Goal: Contribute content: Add original content to the website for others to see

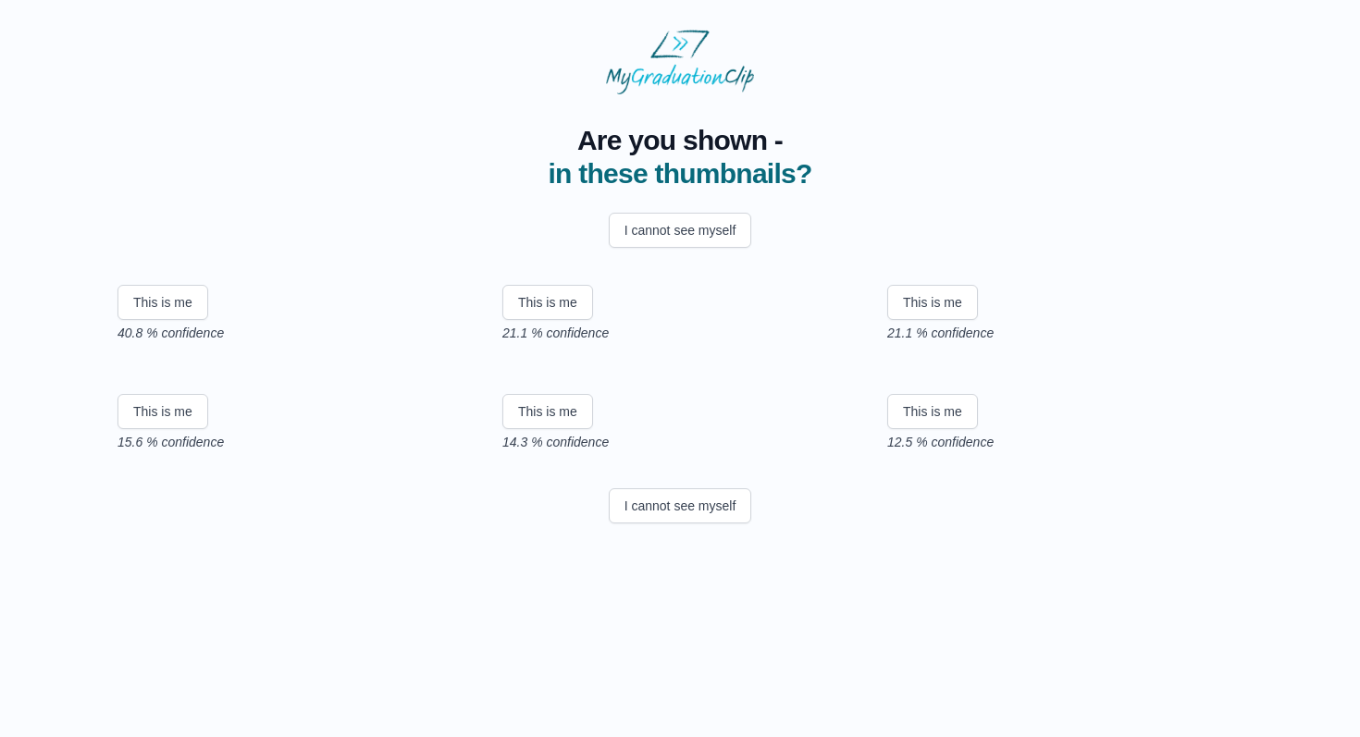
scroll to position [99, 0]
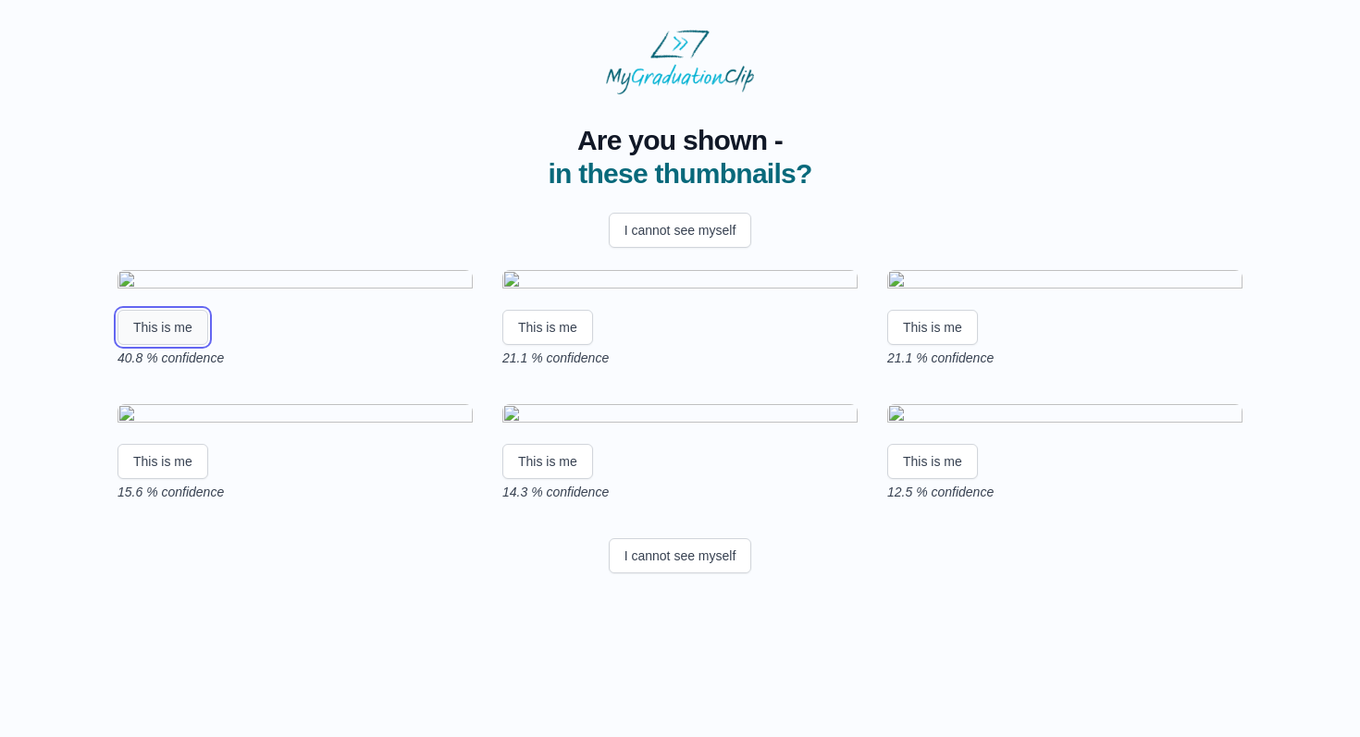
click at [162, 345] on button "This is me" at bounding box center [163, 327] width 91 height 35
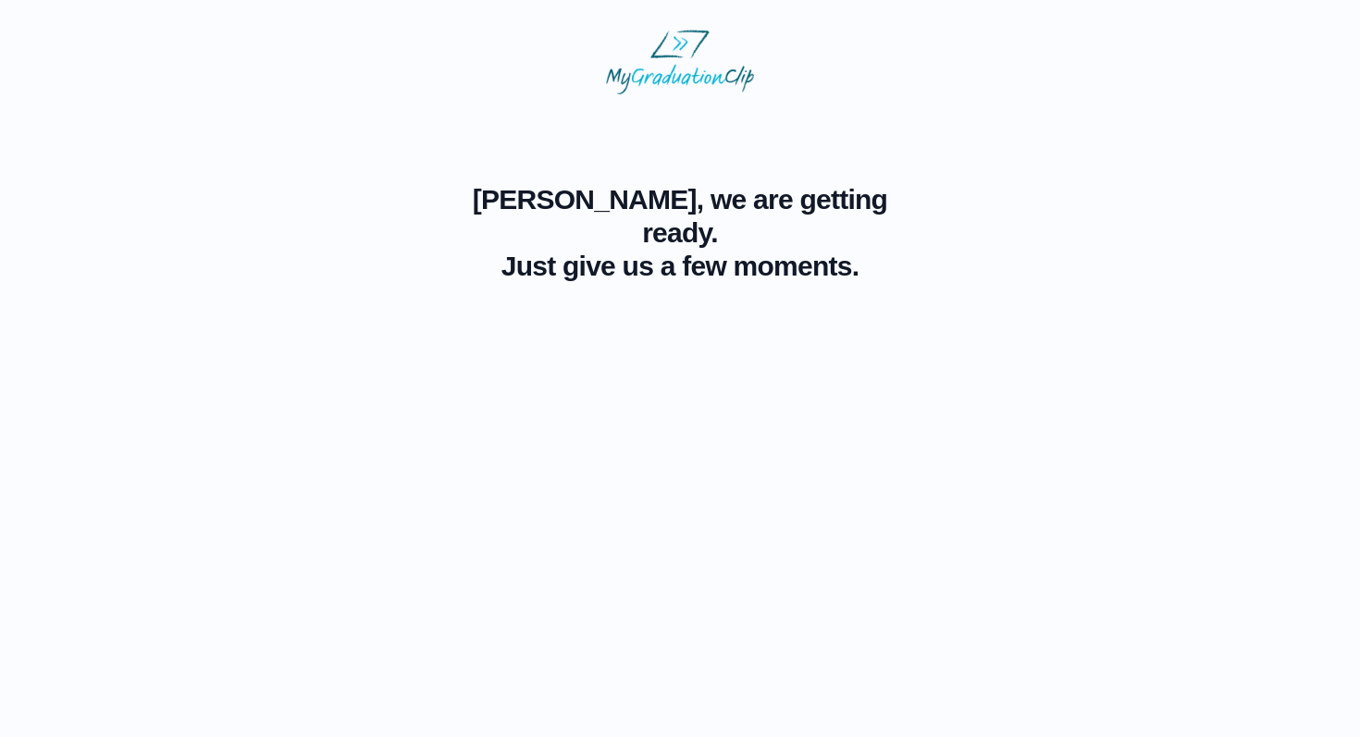
scroll to position [0, 0]
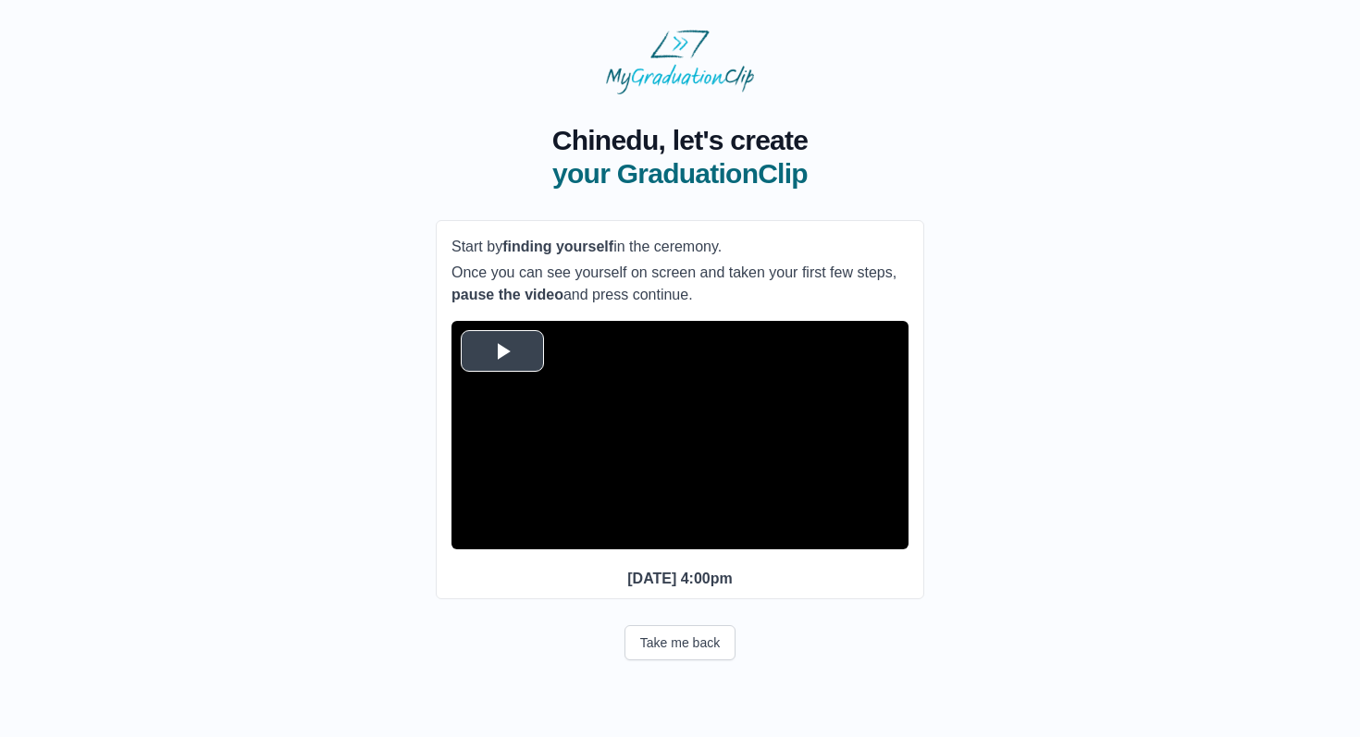
click at [754, 508] on video "Video Player" at bounding box center [680, 435] width 457 height 229
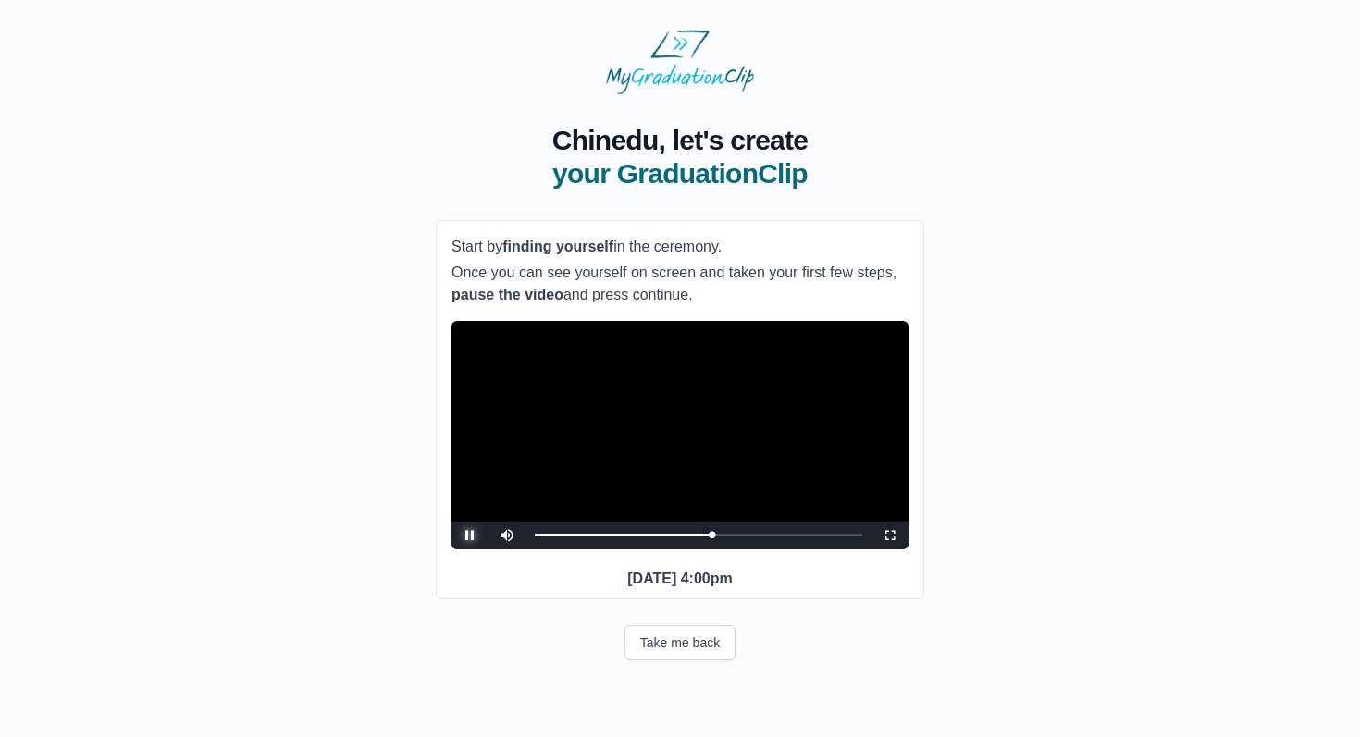
click at [470, 536] on span "Video Player" at bounding box center [470, 536] width 0 height 0
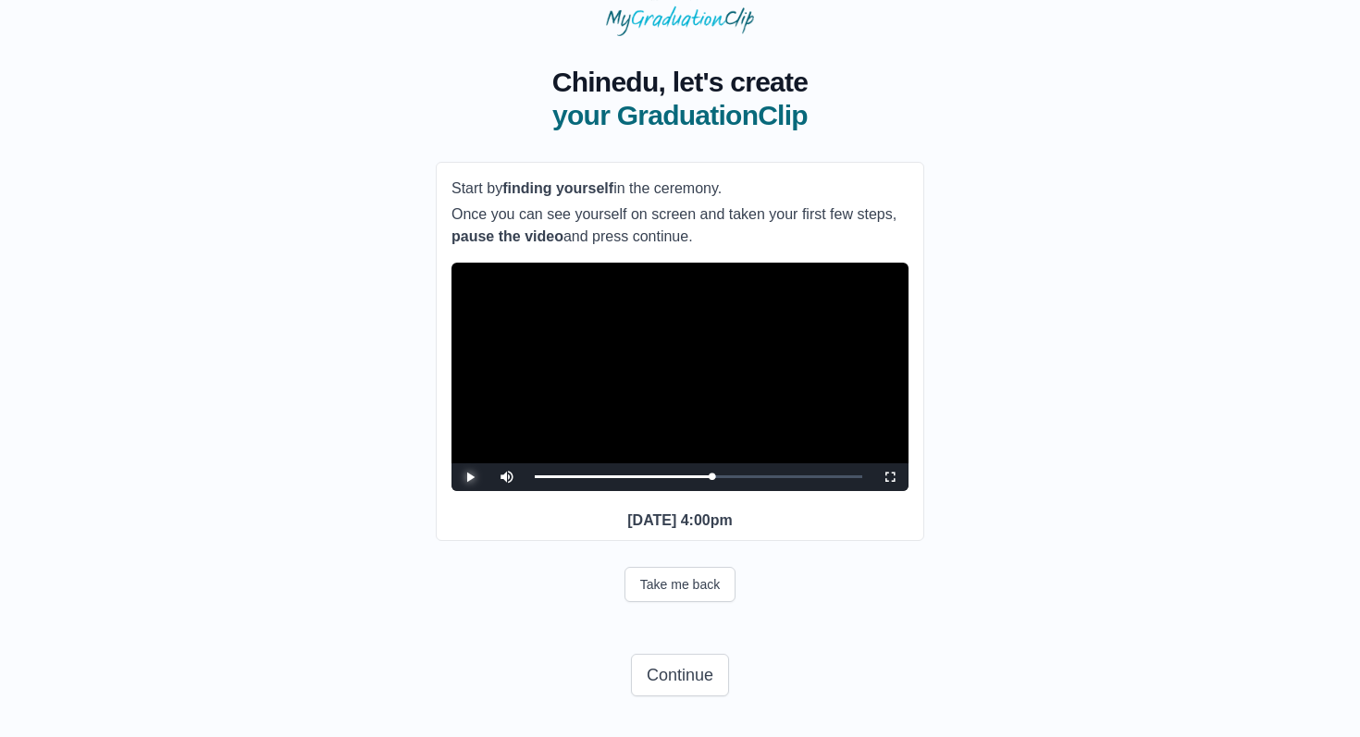
click at [470, 477] on span "Video Player" at bounding box center [470, 477] width 0 height 0
click at [683, 669] on button "Continue" at bounding box center [680, 675] width 98 height 43
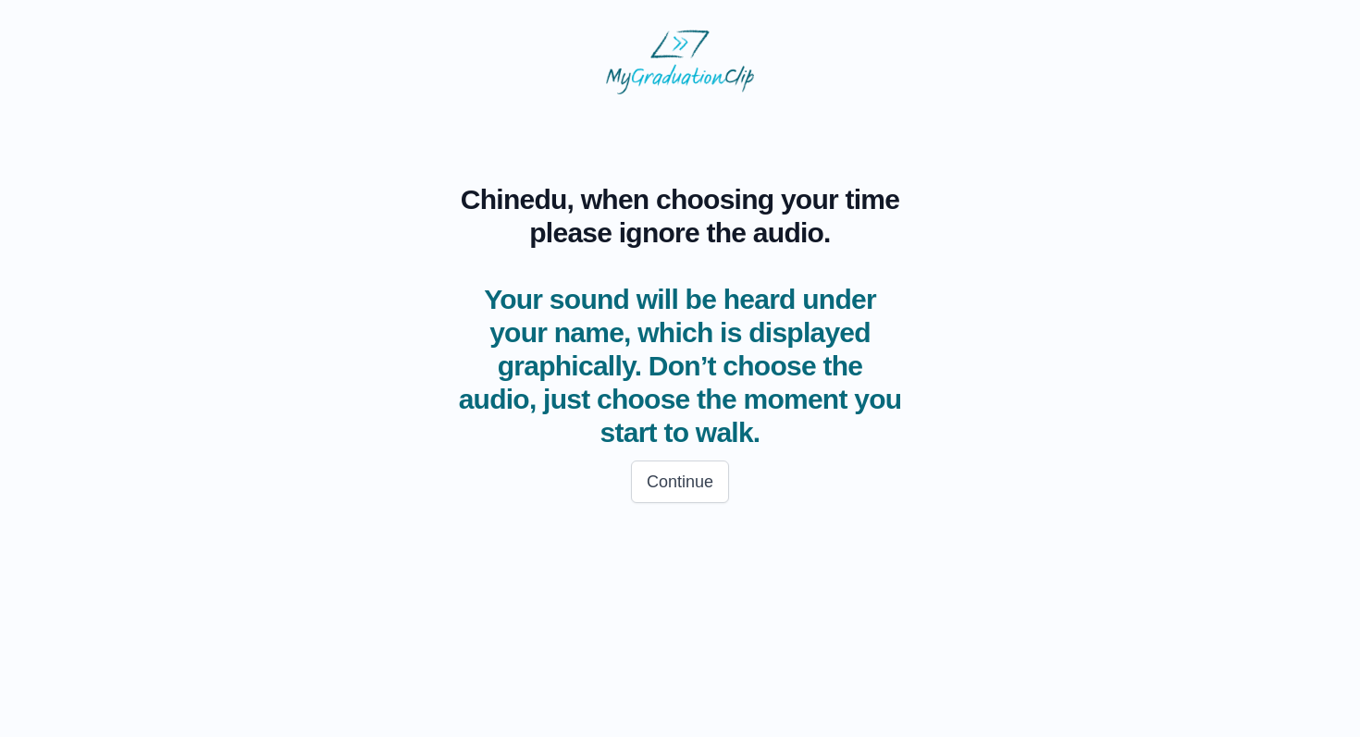
scroll to position [0, 0]
click at [714, 488] on button "Continue" at bounding box center [680, 482] width 98 height 43
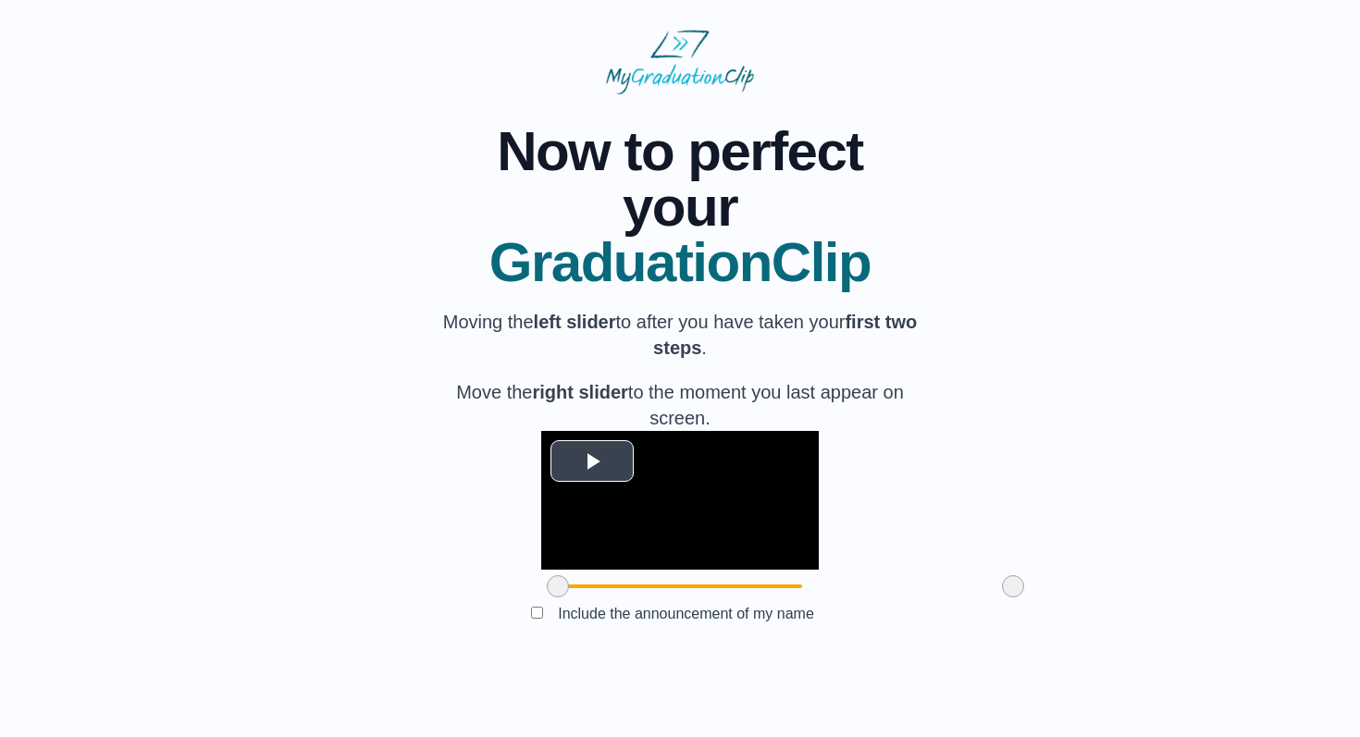
scroll to position [85, 0]
click at [592, 461] on span "Video Player" at bounding box center [592, 461] width 0 height 0
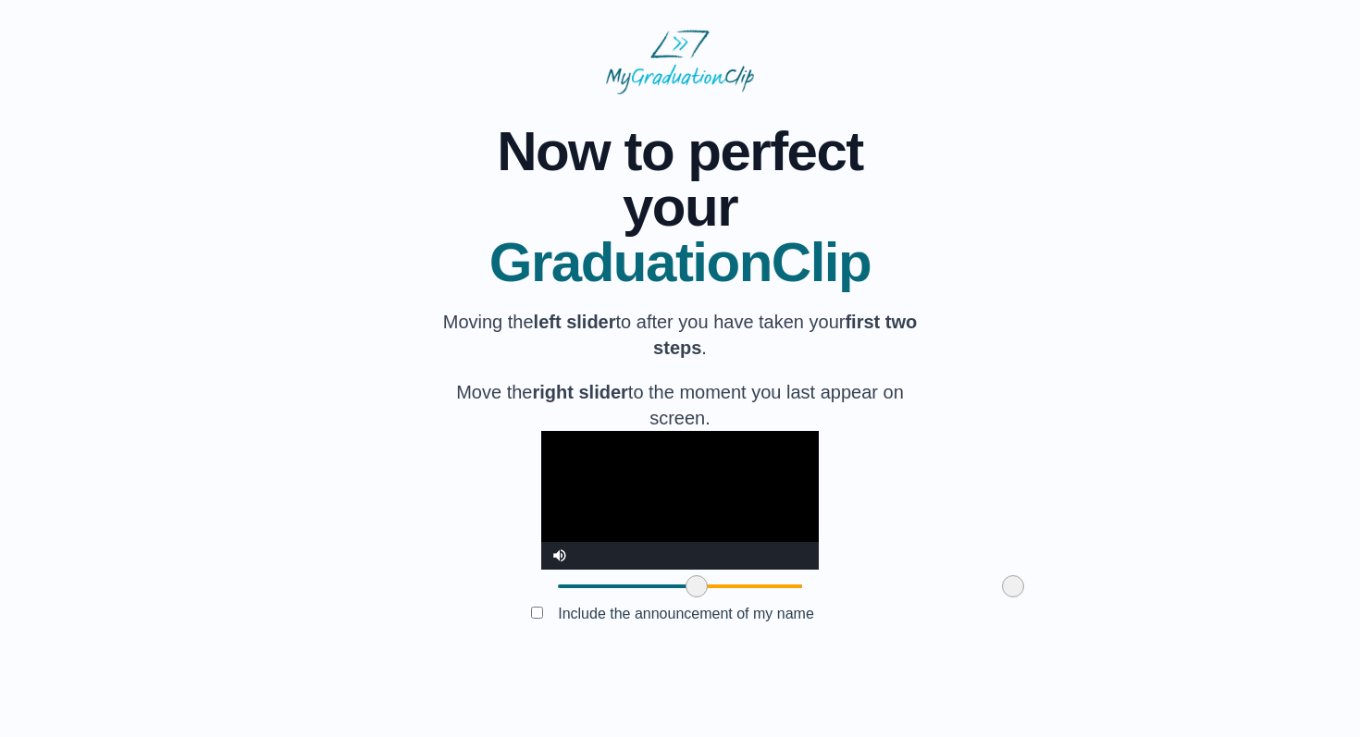
drag, startPoint x: 452, startPoint y: 637, endPoint x: 590, endPoint y: 635, distance: 138.8
click at [686, 598] on span at bounding box center [697, 586] width 22 height 22
drag, startPoint x: 589, startPoint y: 634, endPoint x: 284, endPoint y: 657, distance: 306.2
click at [284, 657] on div "**********" at bounding box center [680, 377] width 1301 height 566
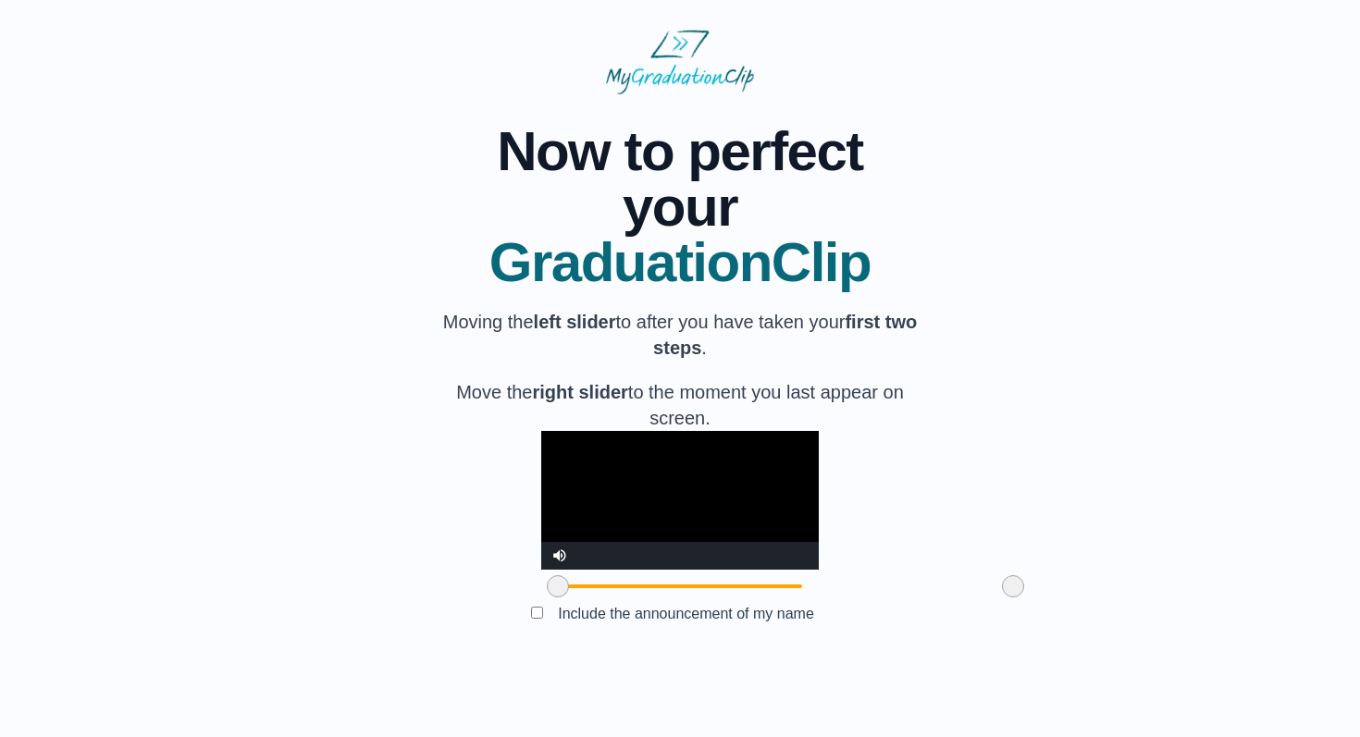
click at [608, 508] on video "Video Player" at bounding box center [680, 500] width 278 height 139
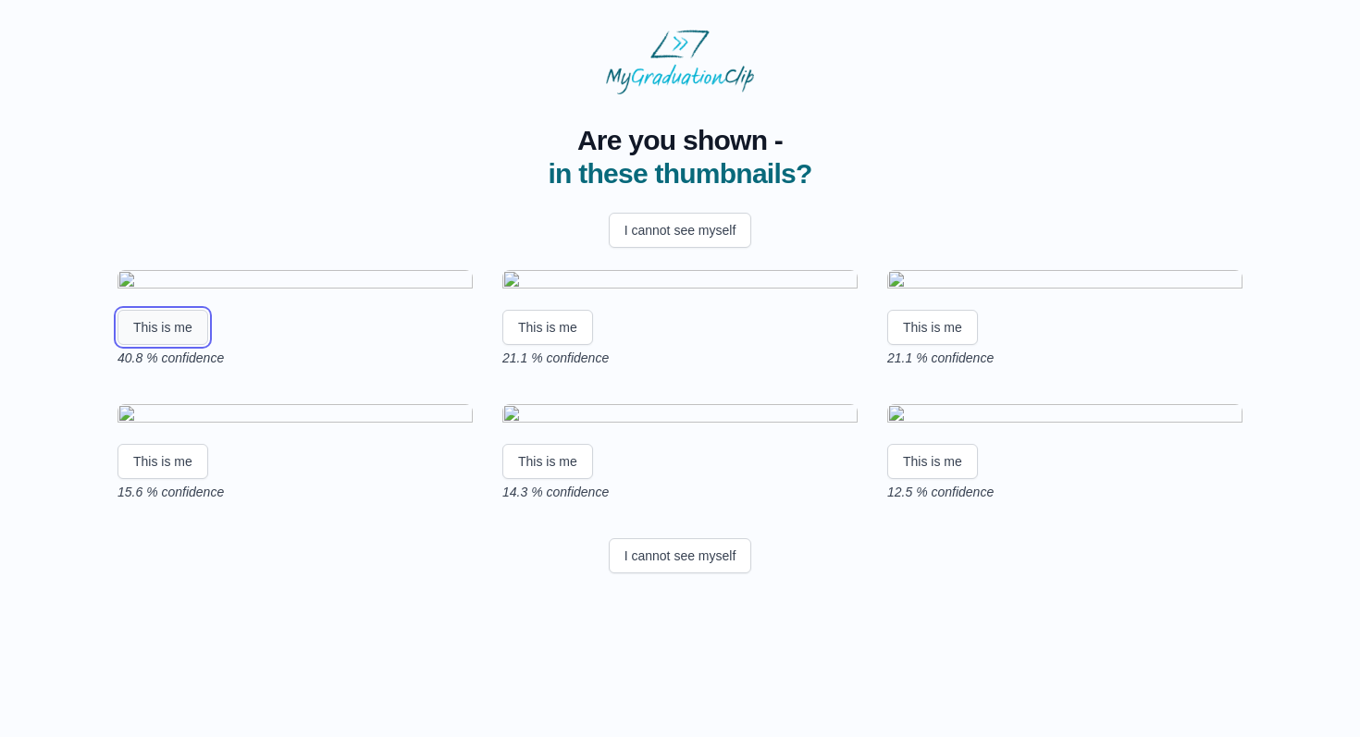
click at [202, 345] on button "This is me" at bounding box center [163, 327] width 91 height 35
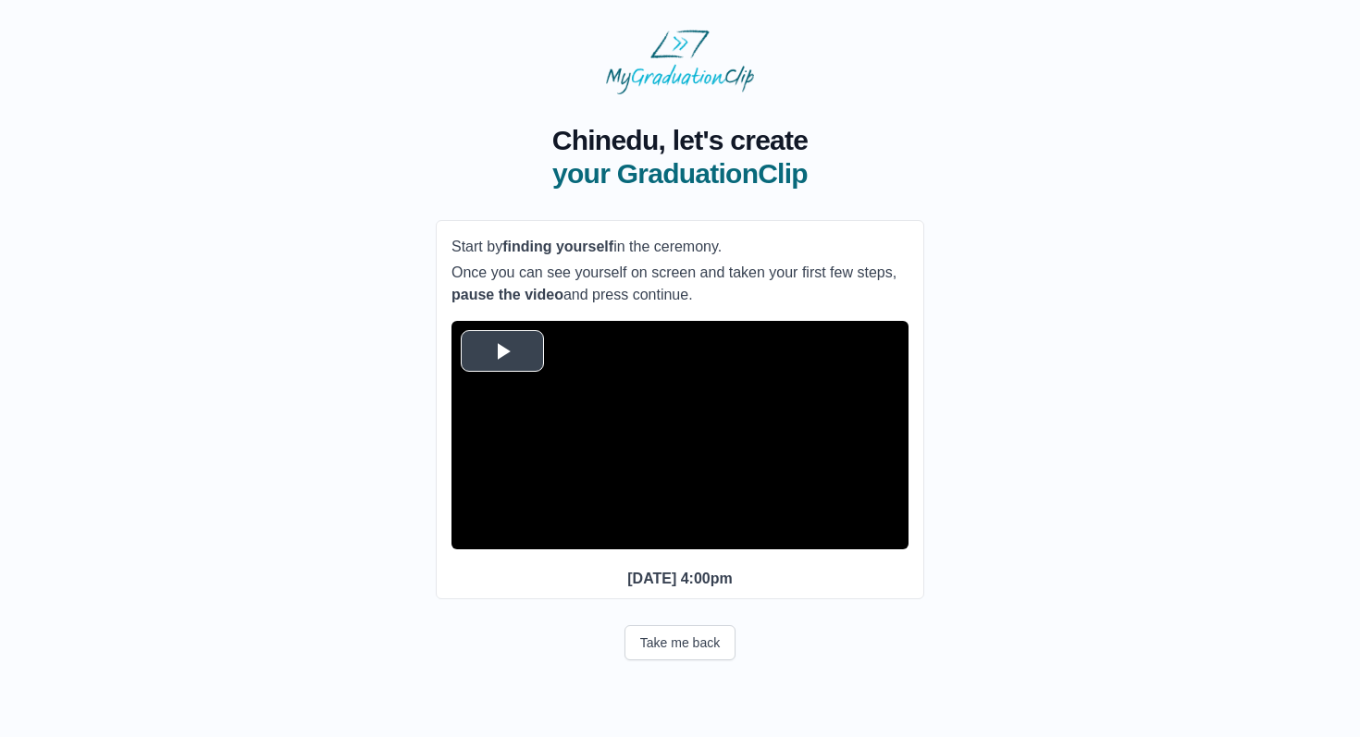
click at [502, 351] on span "Video Player" at bounding box center [502, 351] width 0 height 0
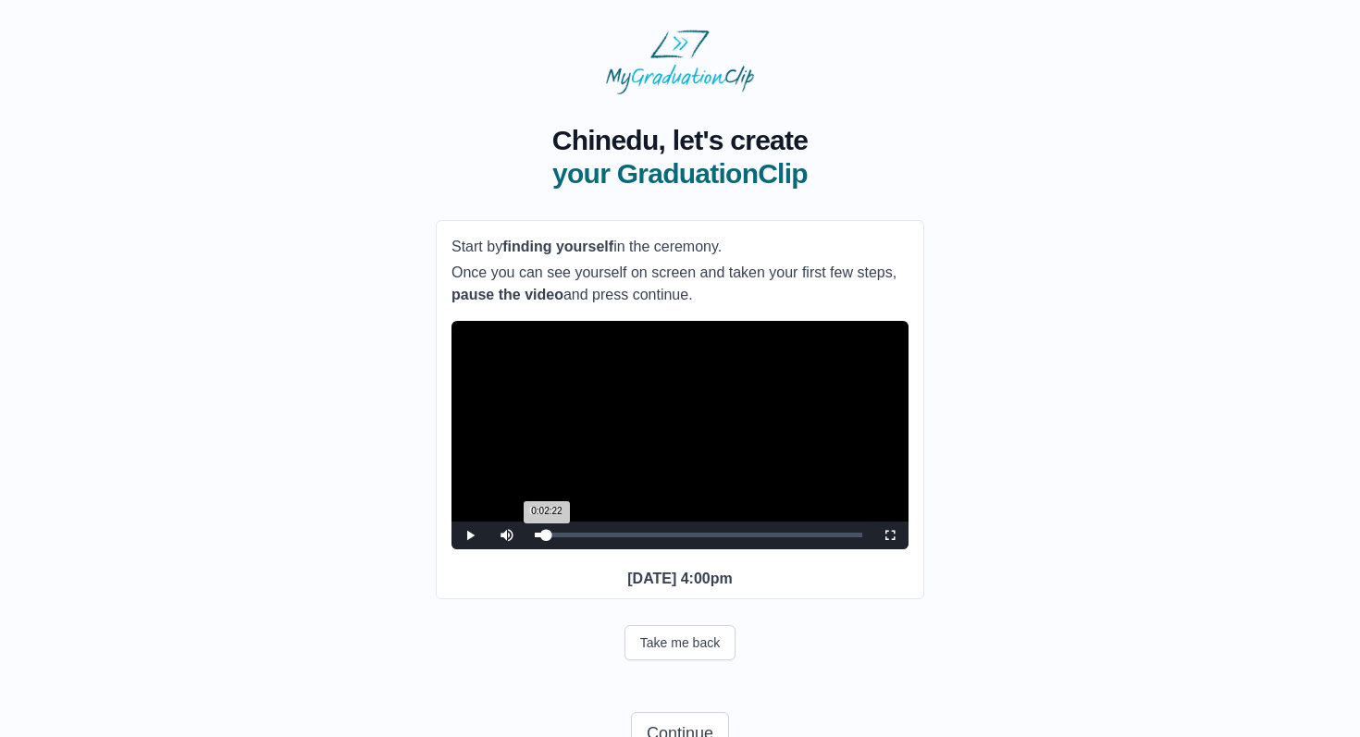
drag, startPoint x: 711, startPoint y: 566, endPoint x: 544, endPoint y: 576, distance: 167.8
click at [544, 550] on div "Loaded : 0% 0:02:22 0:02:22 Progress : 0%" at bounding box center [699, 536] width 346 height 28
drag, startPoint x: 542, startPoint y: 560, endPoint x: 669, endPoint y: 560, distance: 126.8
click at [669, 550] on div "Loaded : 0% 0:34:23 0:01:53 Progress : 0%" at bounding box center [699, 536] width 346 height 28
drag, startPoint x: 669, startPoint y: 561, endPoint x: 727, endPoint y: 564, distance: 58.4
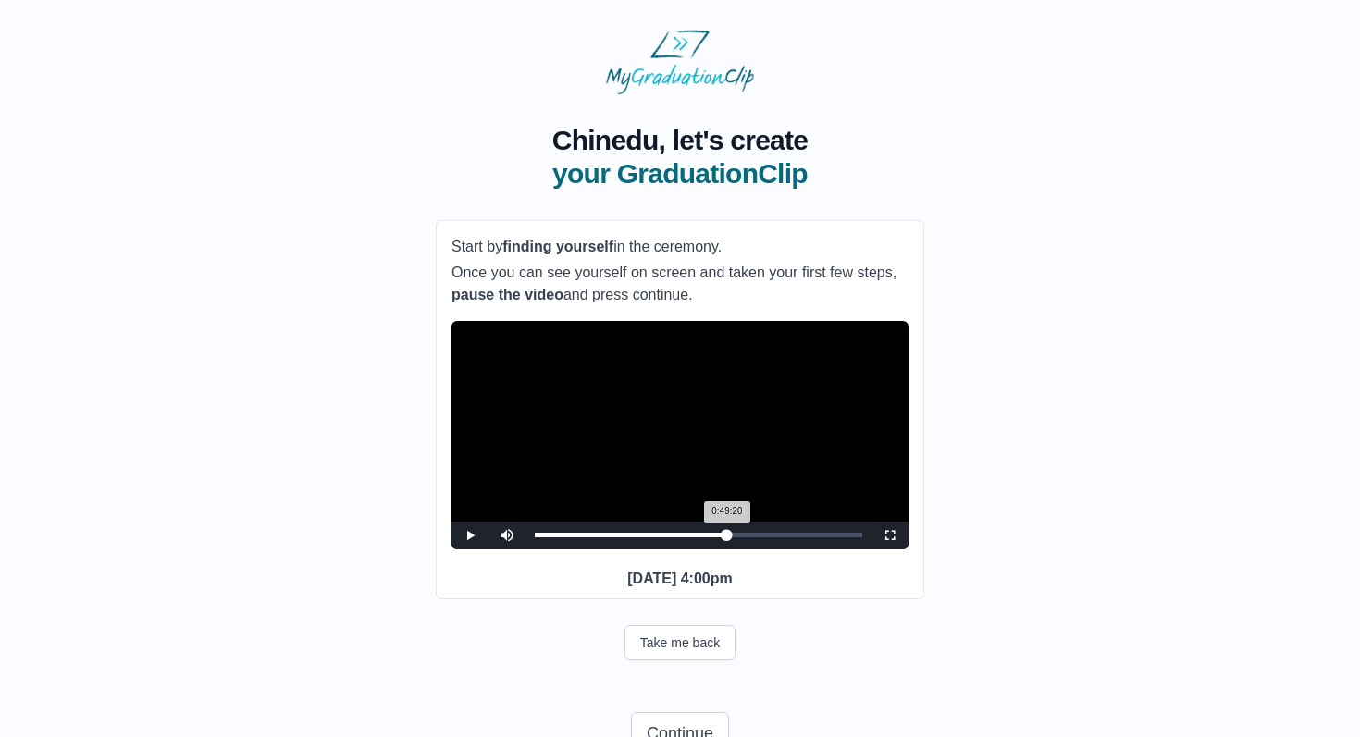
click at [727, 538] on div "0:49:20 Progress : 0%" at bounding box center [631, 535] width 192 height 5
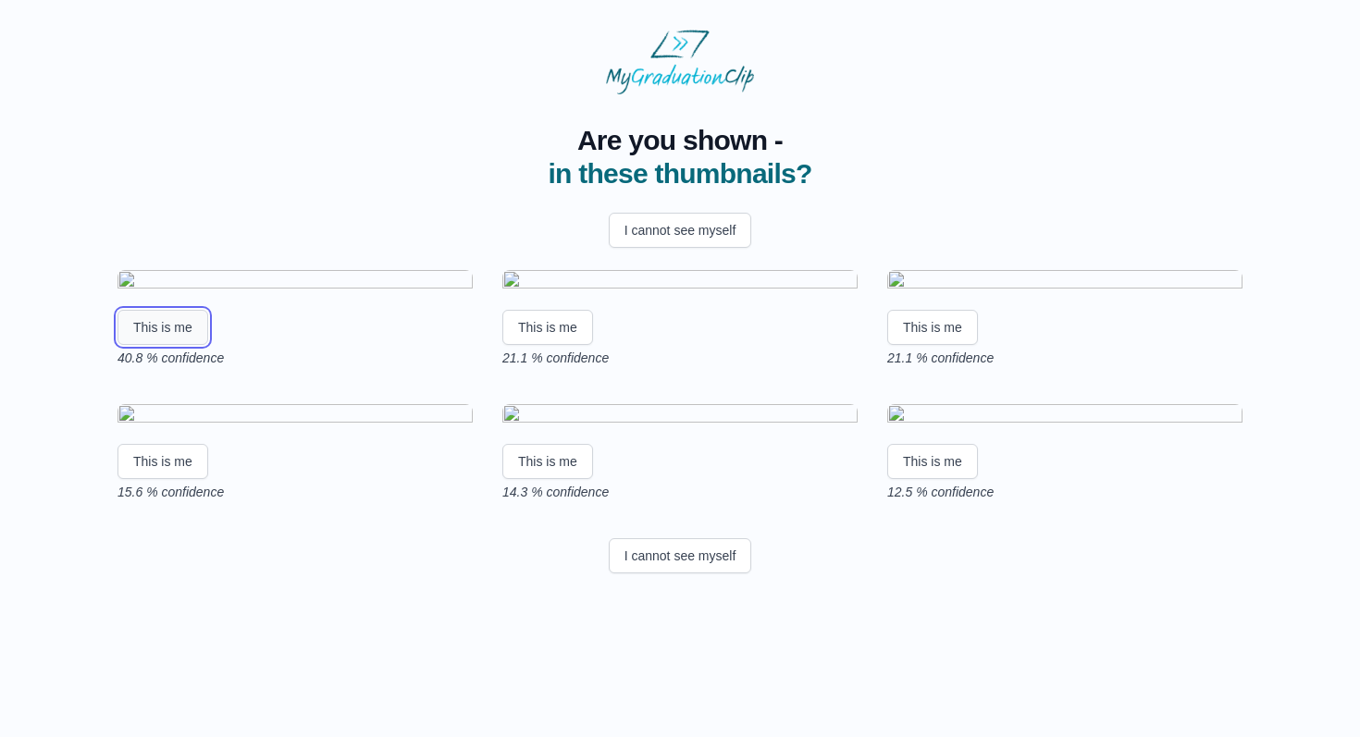
click at [192, 345] on button "This is me" at bounding box center [163, 327] width 91 height 35
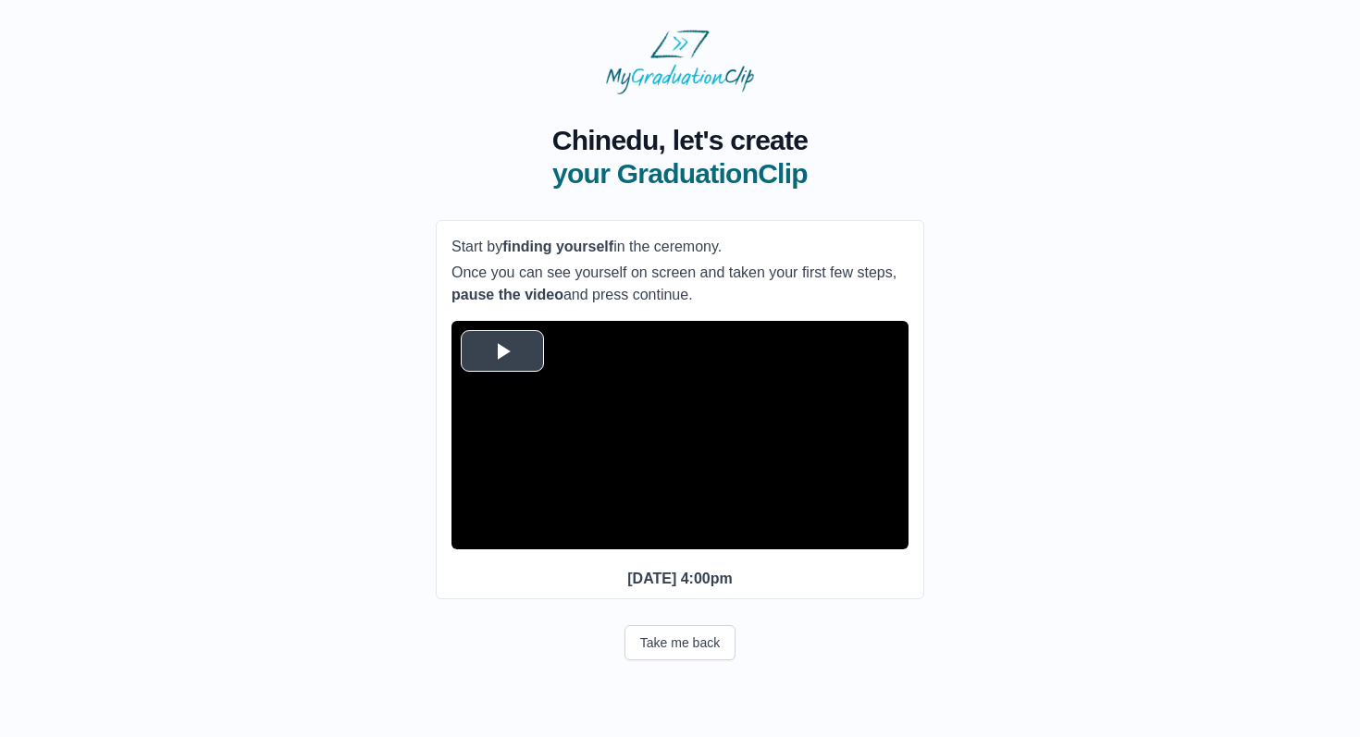
click at [502, 351] on span "Video Player" at bounding box center [502, 351] width 0 height 0
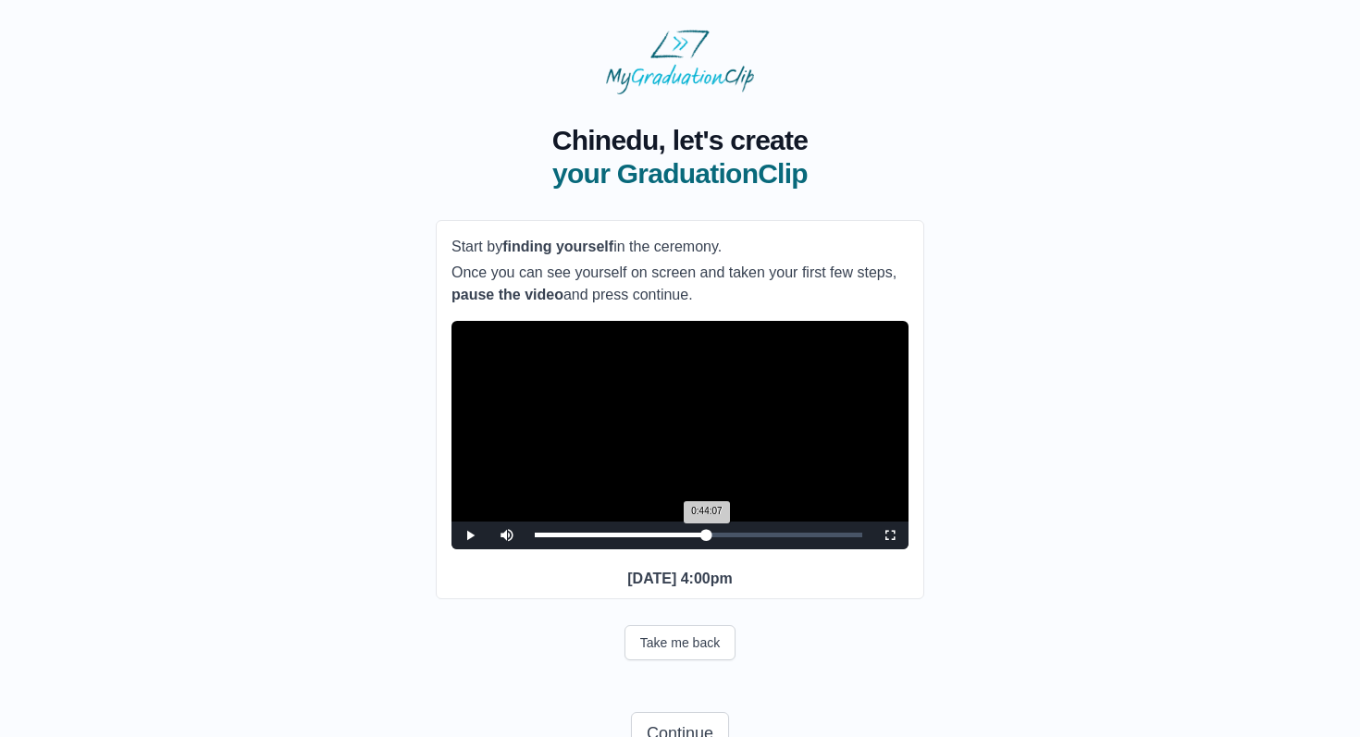
click at [707, 538] on div "0:44:07 Progress : 0%" at bounding box center [621, 535] width 172 height 5
drag, startPoint x: 709, startPoint y: 566, endPoint x: 699, endPoint y: 568, distance: 9.4
click at [699, 538] on div "0:42:13 Progress : 0%" at bounding box center [618, 535] width 166 height 5
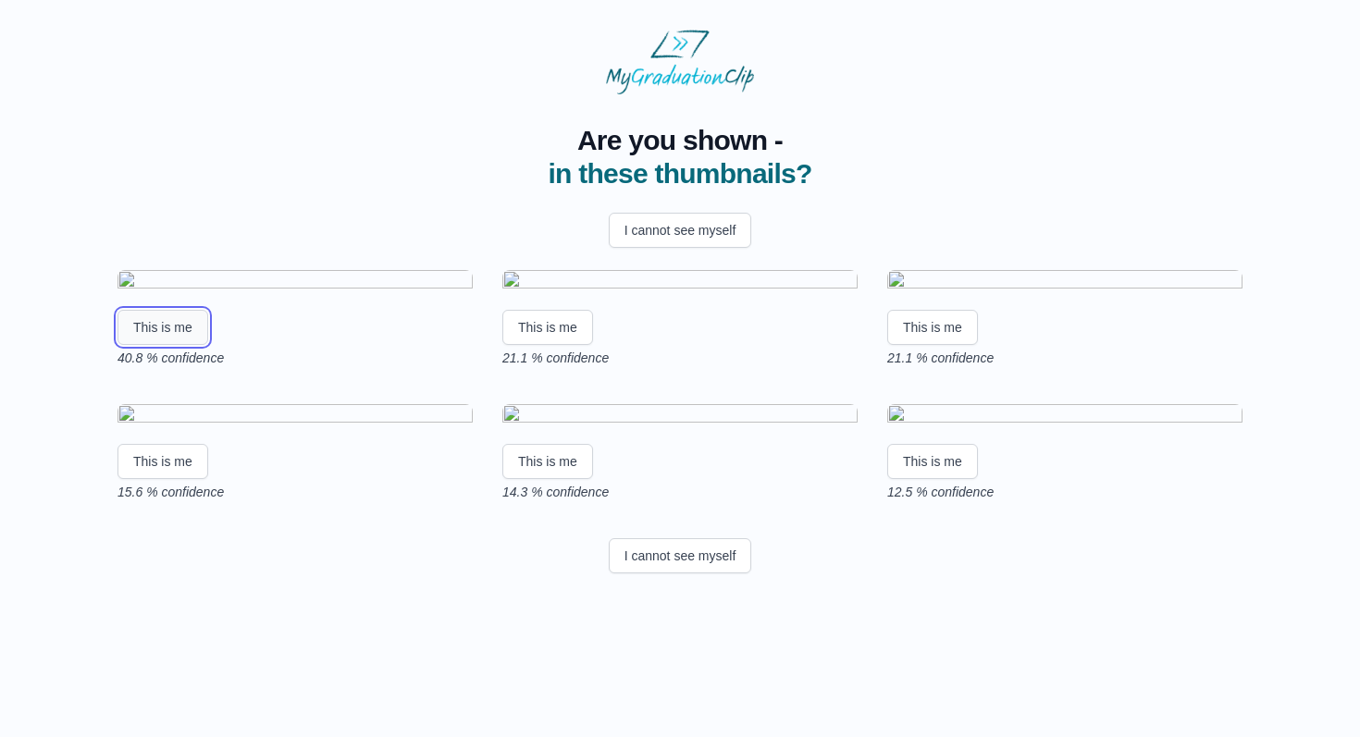
click at [186, 345] on button "This is me" at bounding box center [163, 327] width 91 height 35
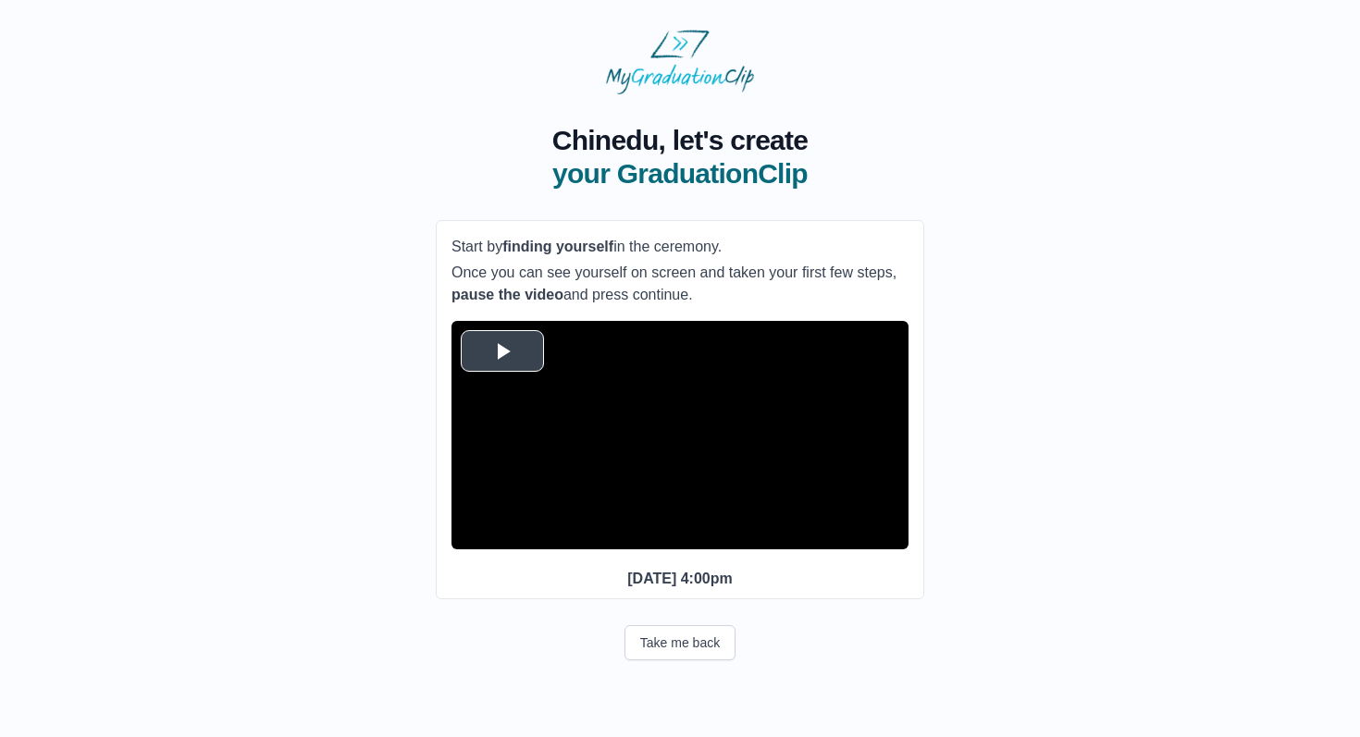
click at [502, 351] on span "Video Player" at bounding box center [502, 351] width 0 height 0
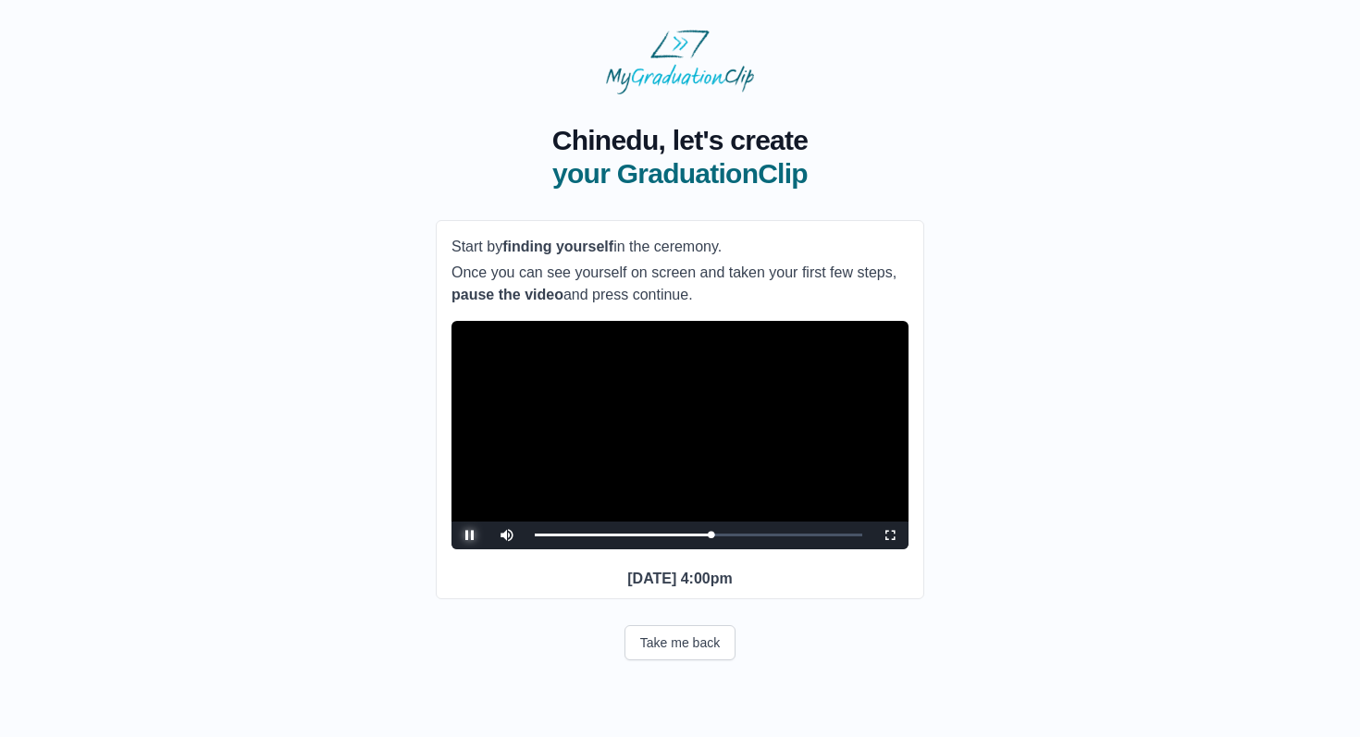
click at [470, 536] on span "Video Player" at bounding box center [470, 536] width 0 height 0
click at [711, 538] on div "0:45:18 Progress : 0%" at bounding box center [623, 535] width 177 height 5
click at [705, 538] on div "0:45:18 Progress : 0%" at bounding box center [623, 535] width 177 height 5
click at [470, 536] on span "Video Player" at bounding box center [470, 536] width 0 height 0
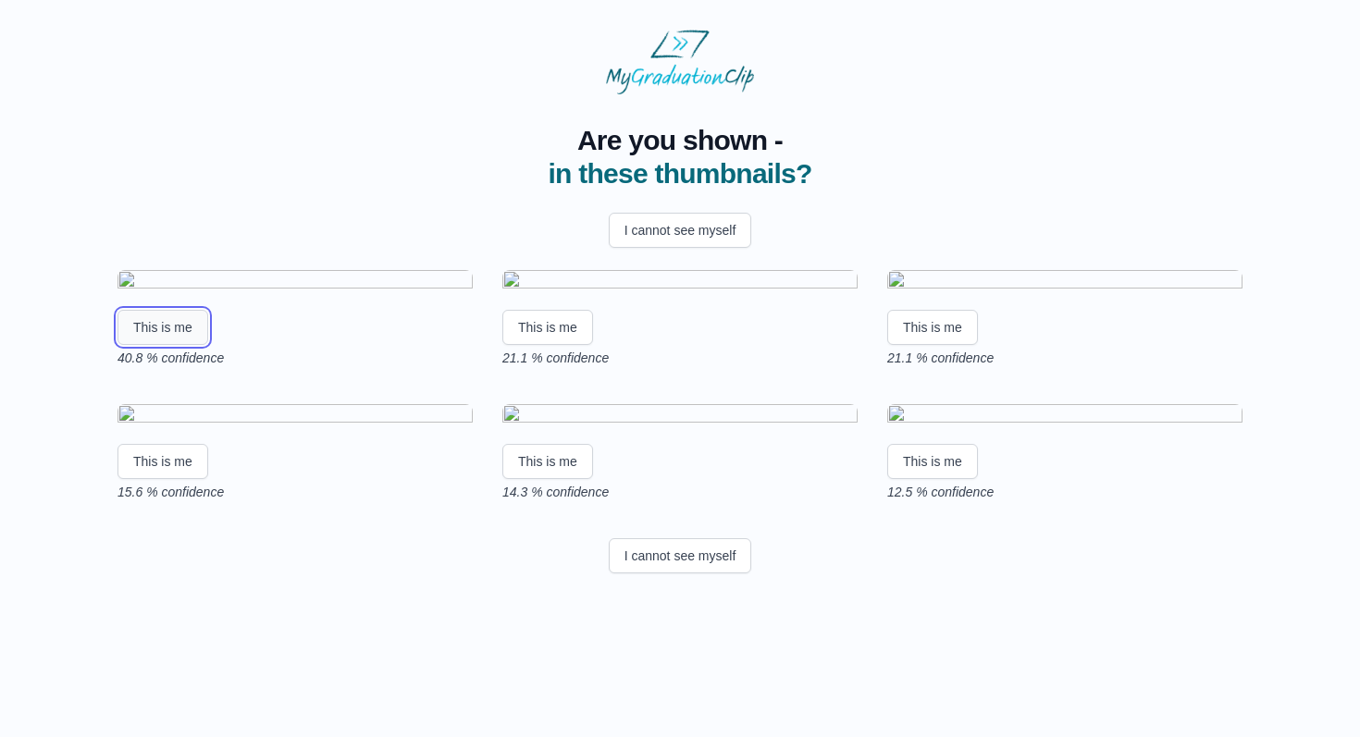
click at [147, 345] on button "This is me" at bounding box center [163, 327] width 91 height 35
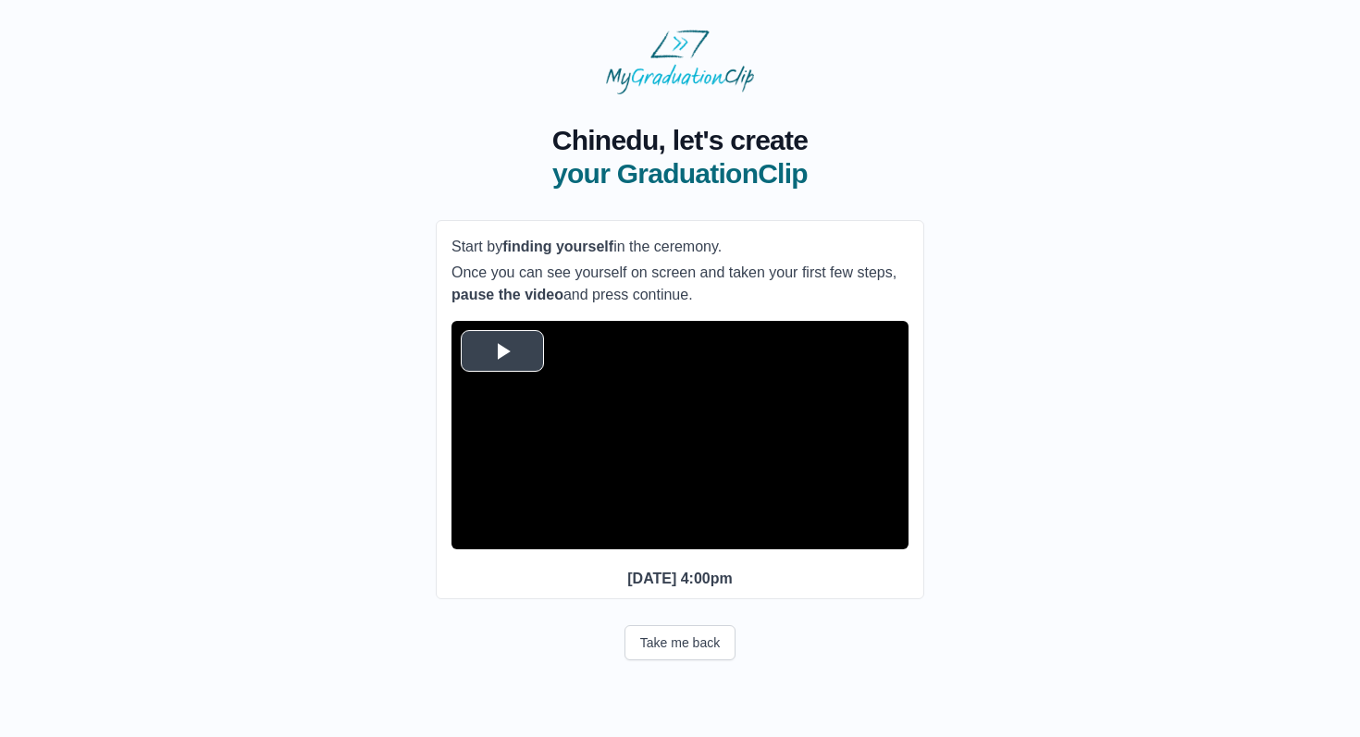
click at [502, 351] on span "Video Player" at bounding box center [502, 351] width 0 height 0
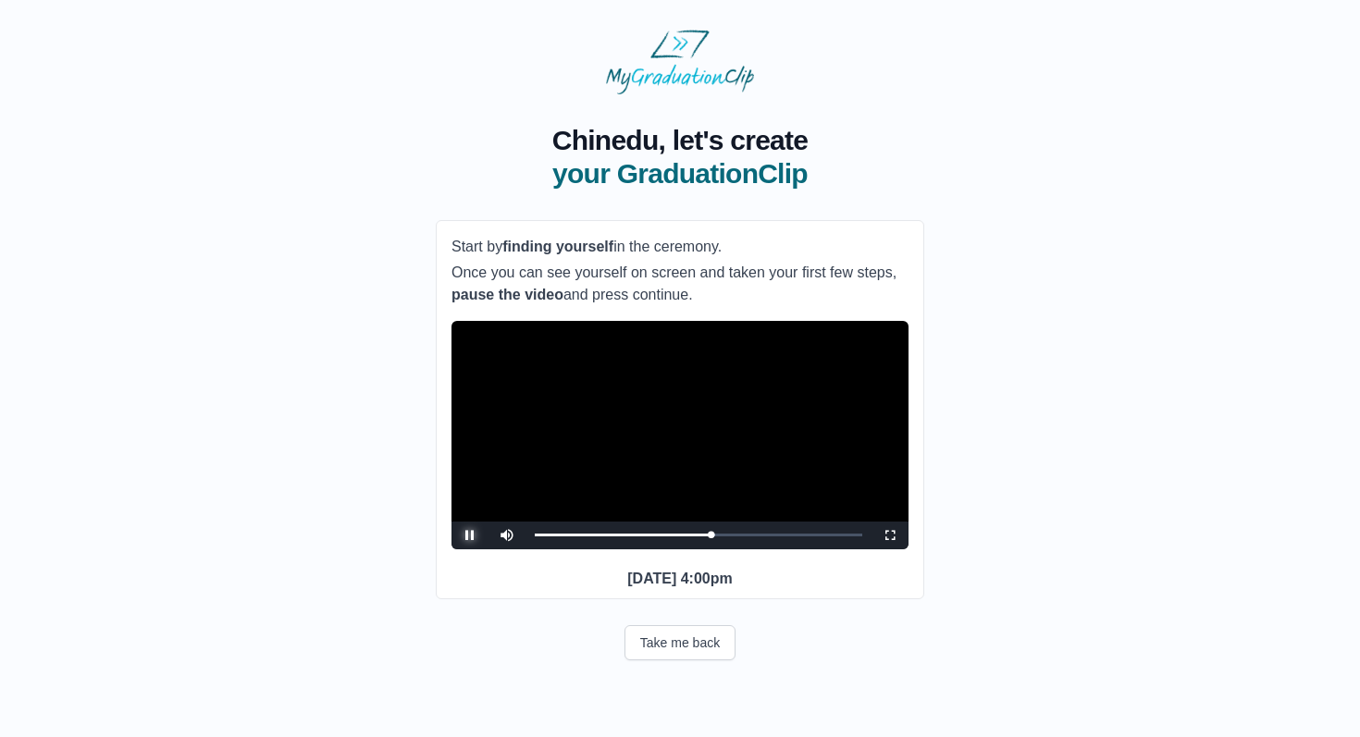
click at [470, 536] on span "Video Player" at bounding box center [470, 536] width 0 height 0
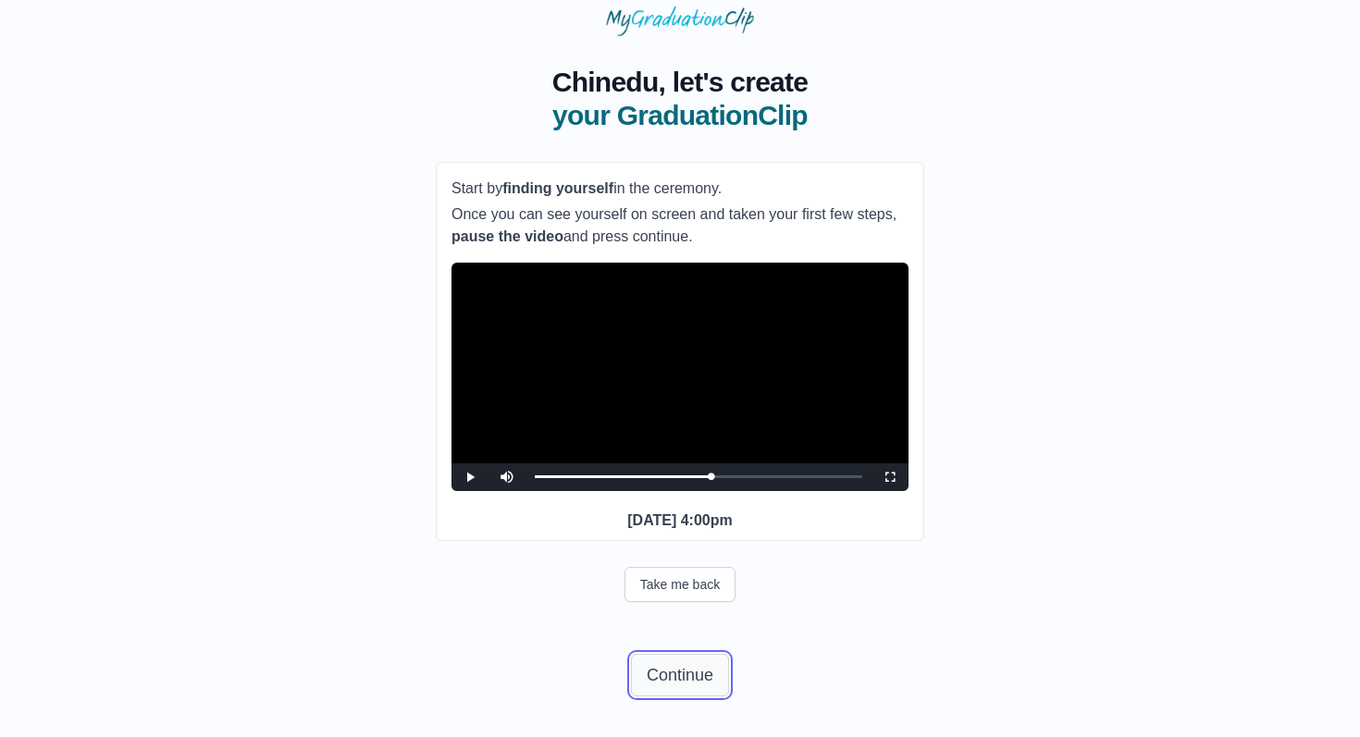
click at [688, 678] on button "Continue" at bounding box center [680, 675] width 98 height 43
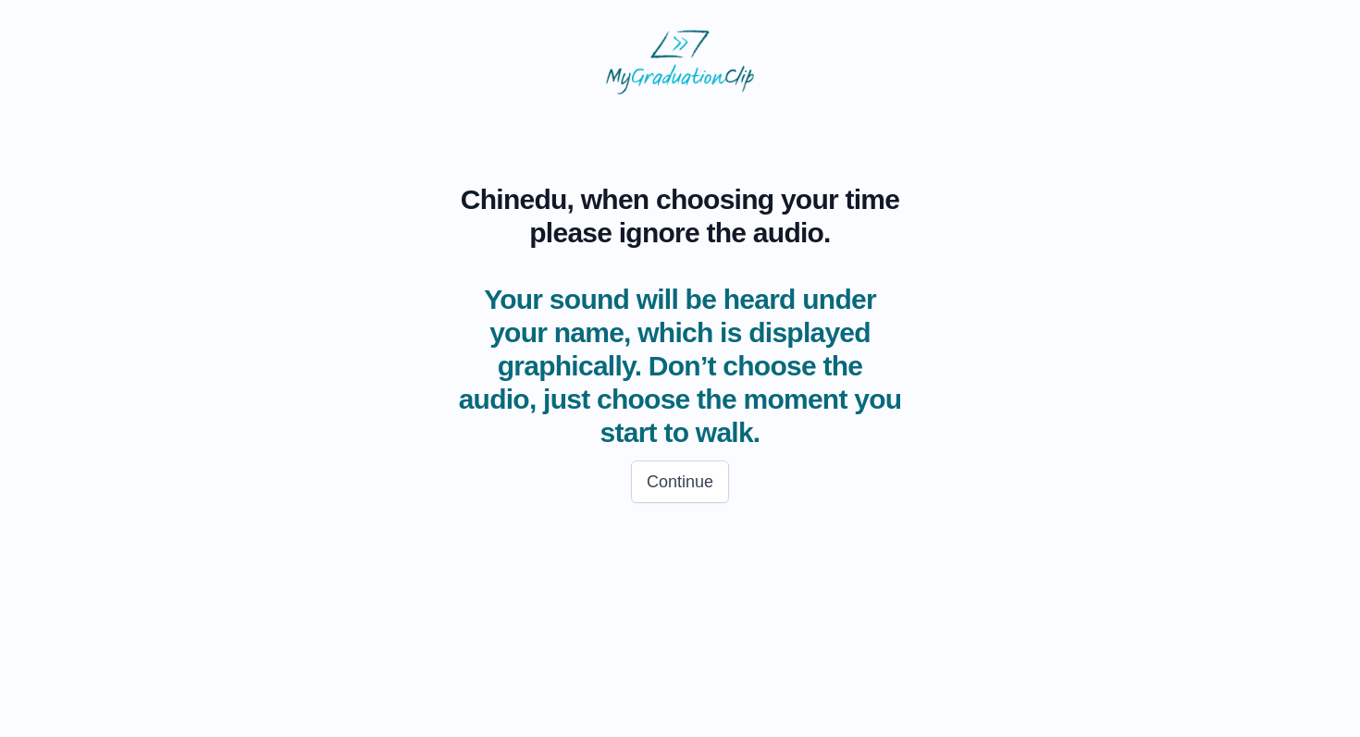
scroll to position [0, 0]
click at [681, 493] on button "Continue" at bounding box center [680, 482] width 98 height 43
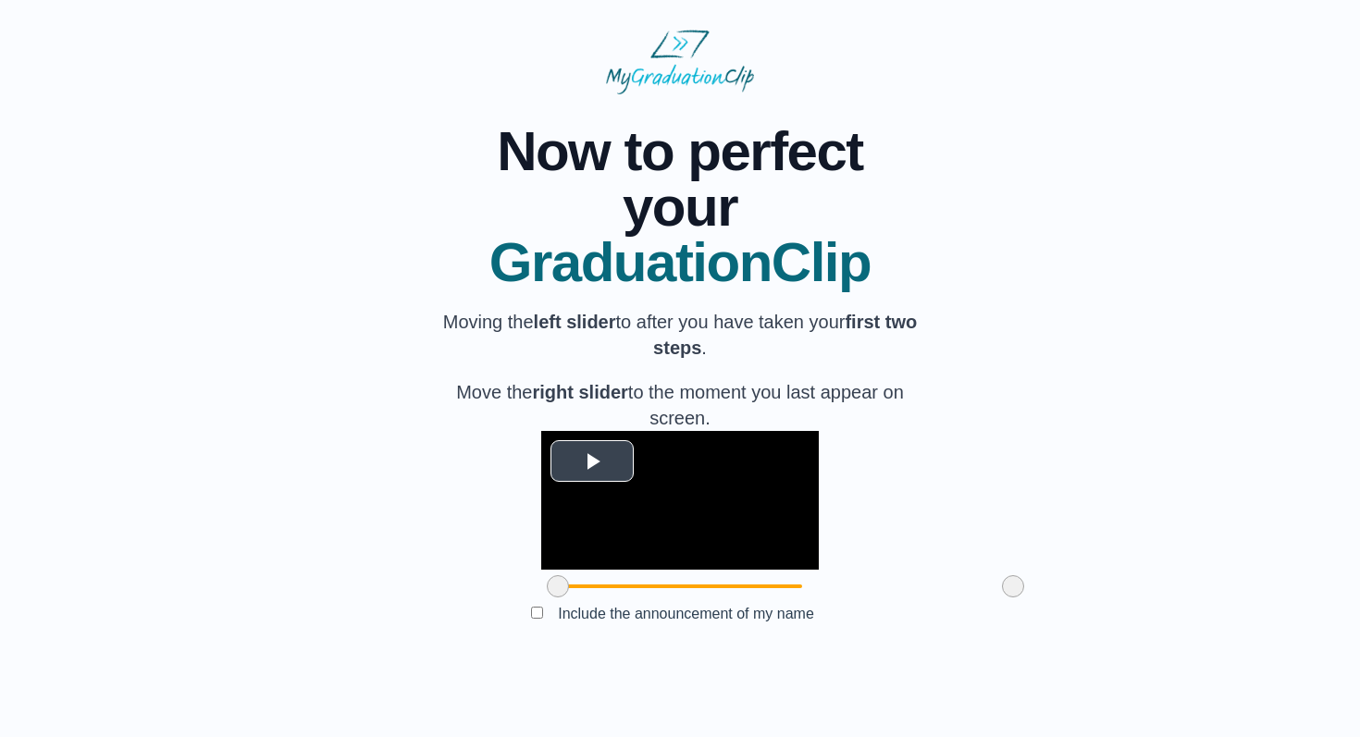
scroll to position [89, 0]
click at [592, 461] on span "Video Player" at bounding box center [592, 461] width 0 height 0
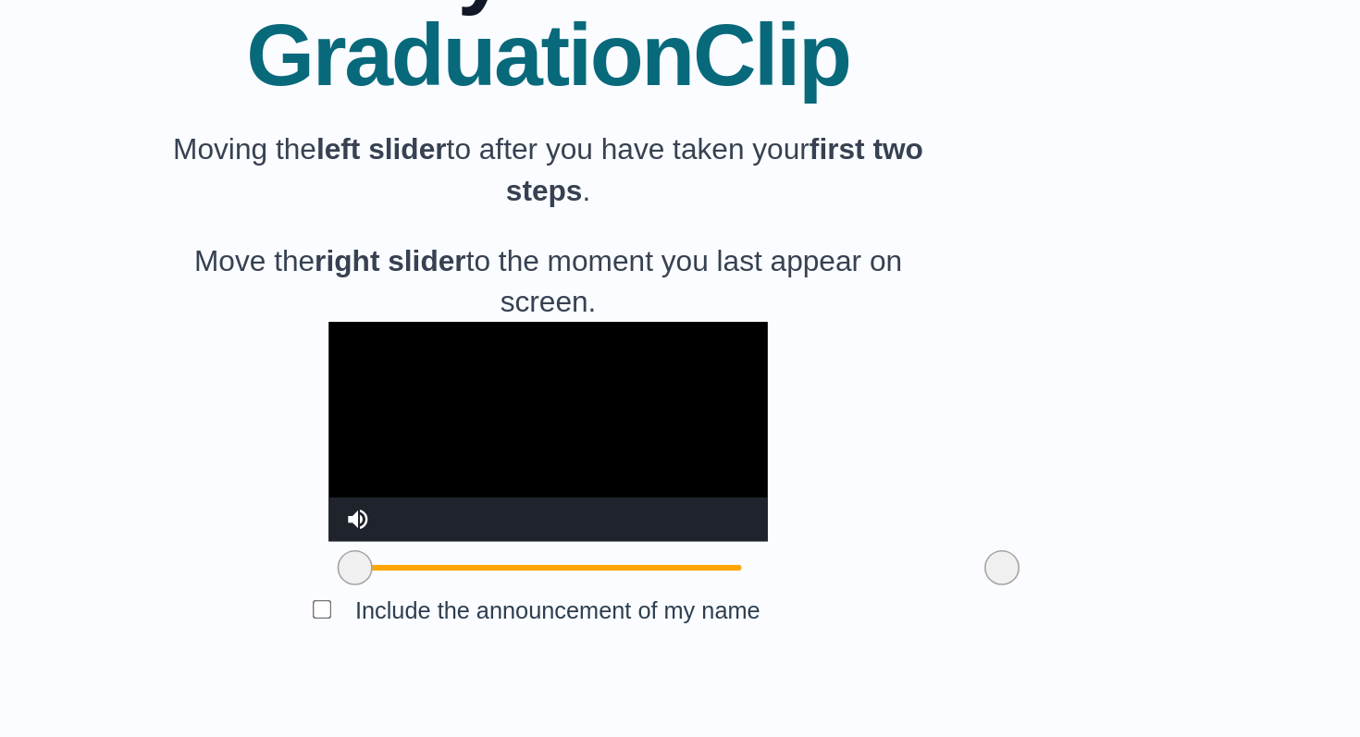
drag, startPoint x: 909, startPoint y: 631, endPoint x: 863, endPoint y: 620, distance: 47.6
click at [950, 603] on div at bounding box center [966, 586] width 33 height 33
drag, startPoint x: 864, startPoint y: 631, endPoint x: 885, endPoint y: 632, distance: 21.3
click at [977, 598] on span at bounding box center [988, 586] width 22 height 22
drag, startPoint x: 454, startPoint y: 637, endPoint x: 488, endPoint y: 636, distance: 33.3
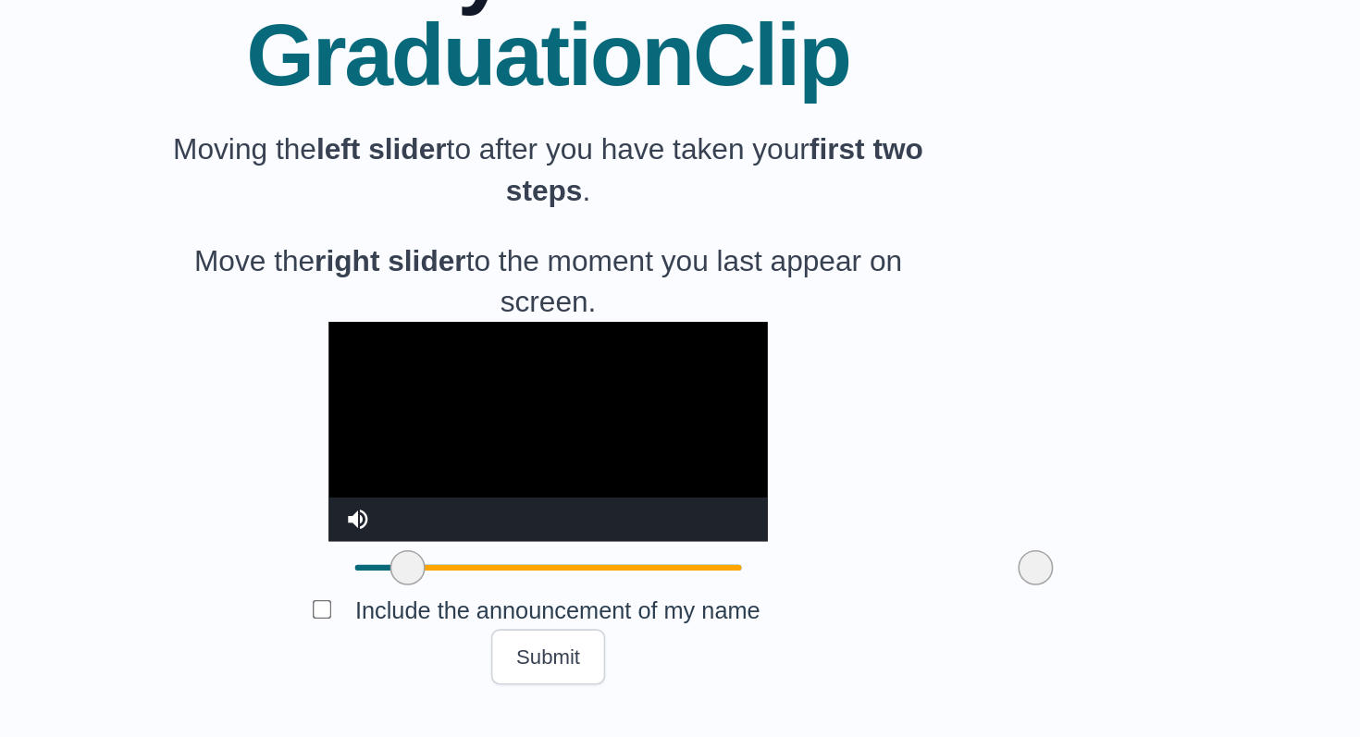
click at [580, 598] on span at bounding box center [591, 586] width 22 height 22
click at [541, 518] on video "Video Player" at bounding box center [680, 500] width 278 height 139
click at [584, 598] on span at bounding box center [595, 586] width 22 height 22
click at [541, 527] on video "Video Player" at bounding box center [680, 500] width 278 height 139
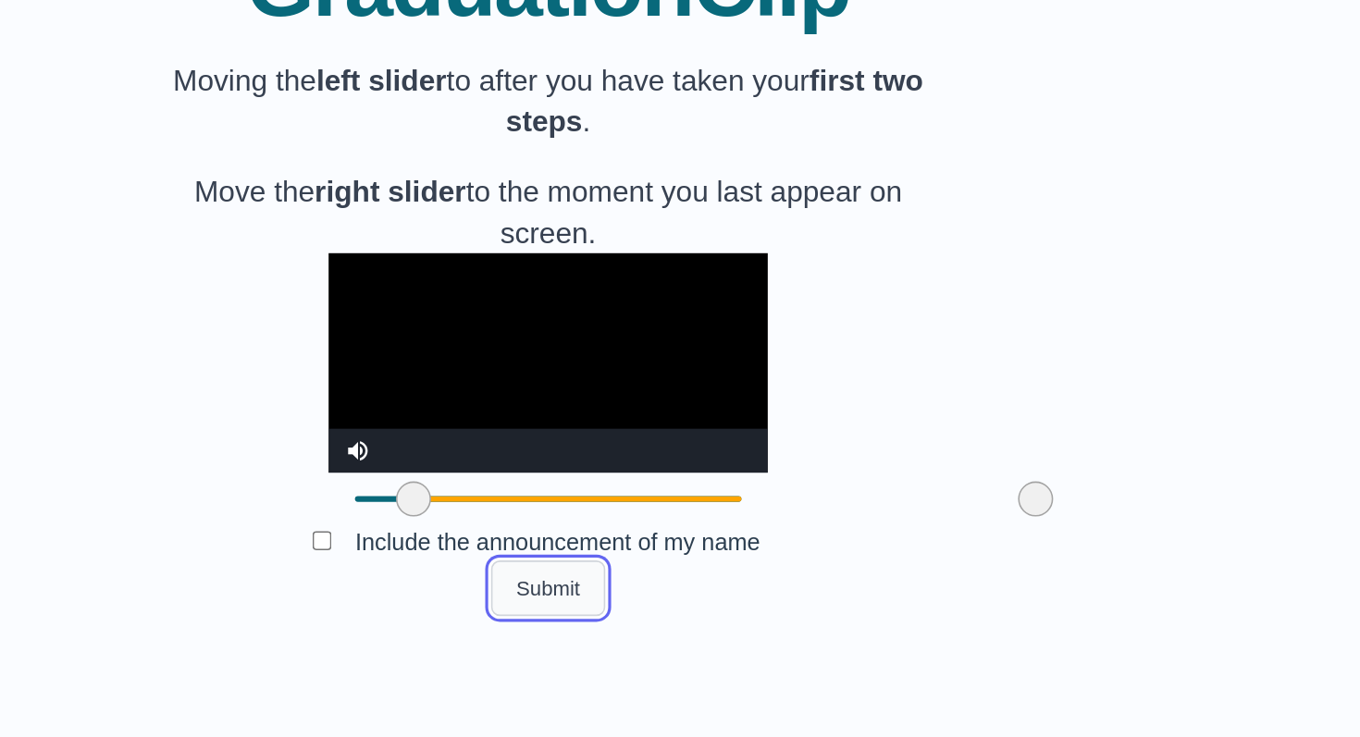
click at [690, 661] on button "Submit" at bounding box center [680, 642] width 72 height 35
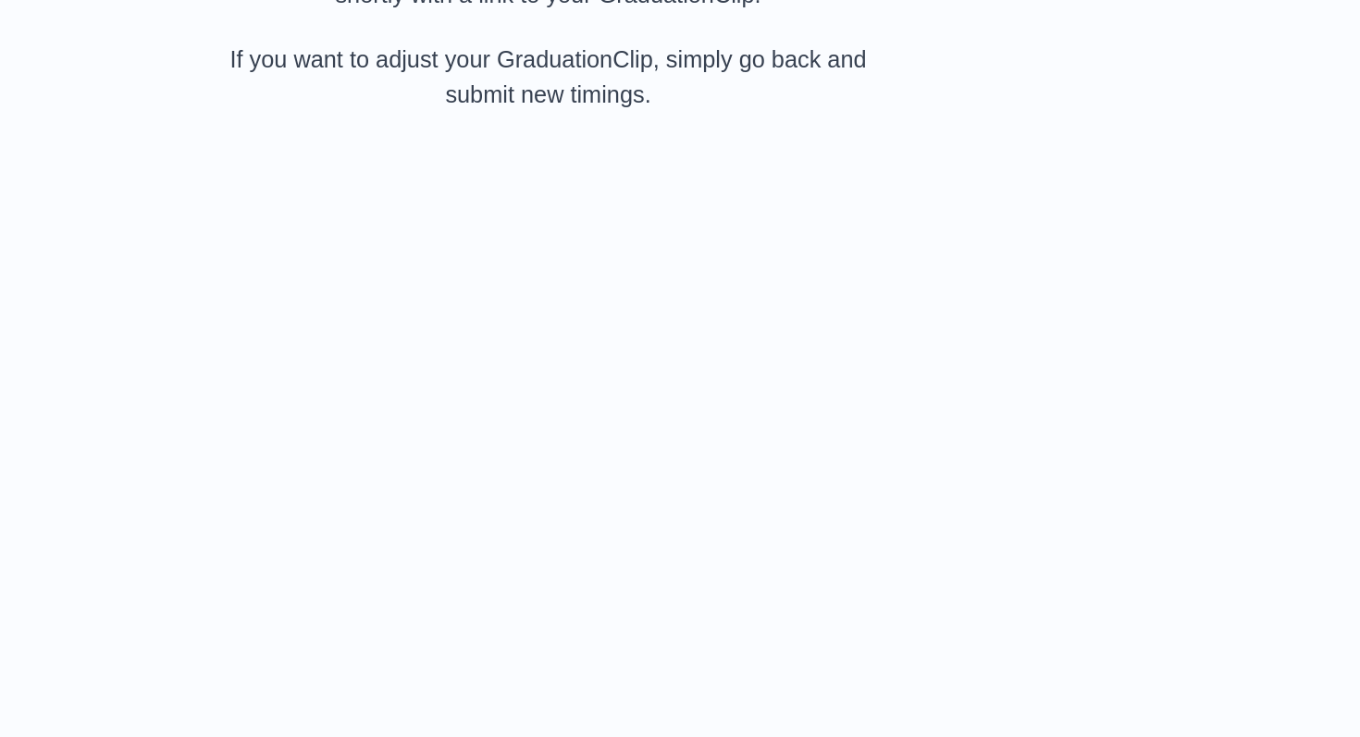
scroll to position [0, 0]
